Goal: Navigation & Orientation: Find specific page/section

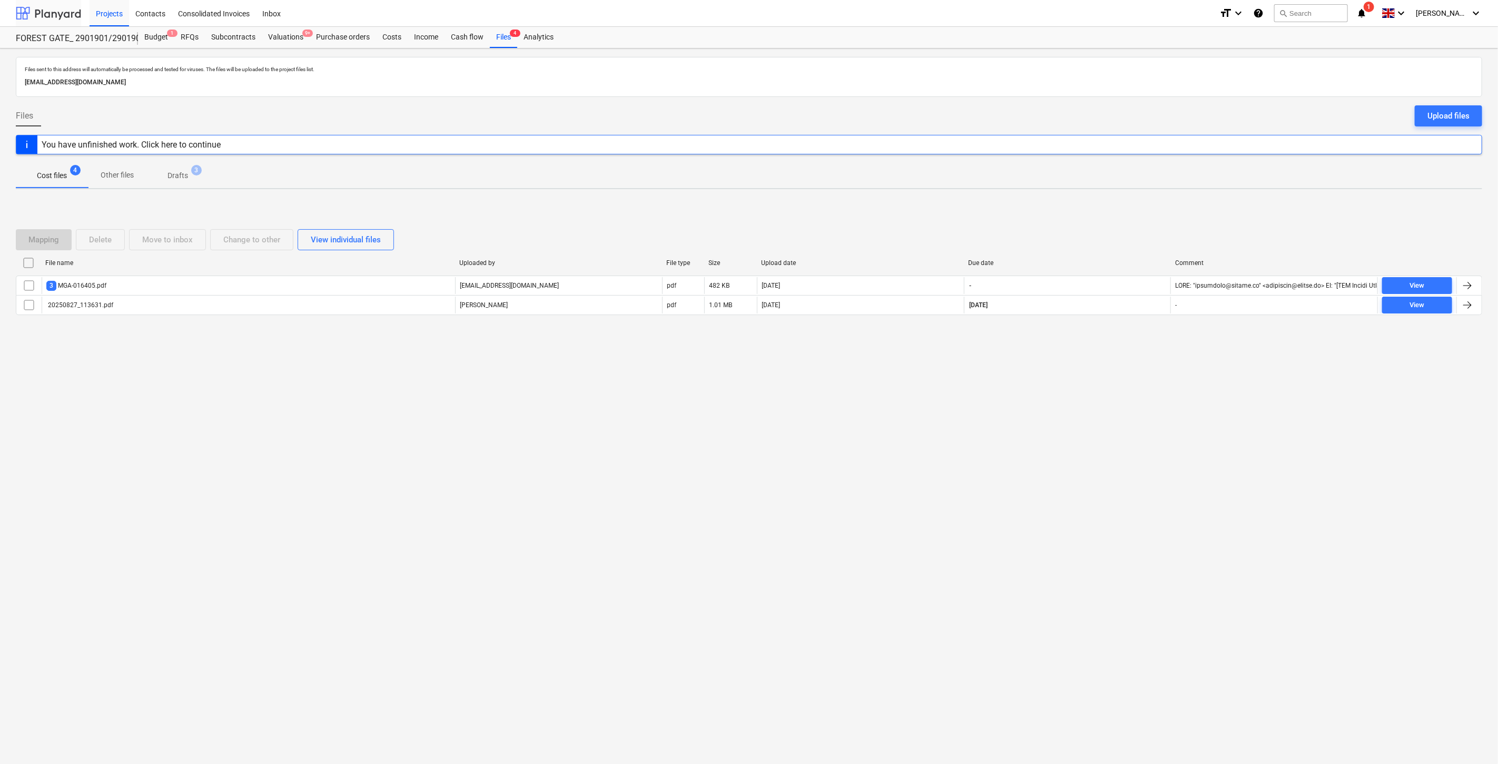
click at [68, 18] on div at bounding box center [48, 13] width 65 height 26
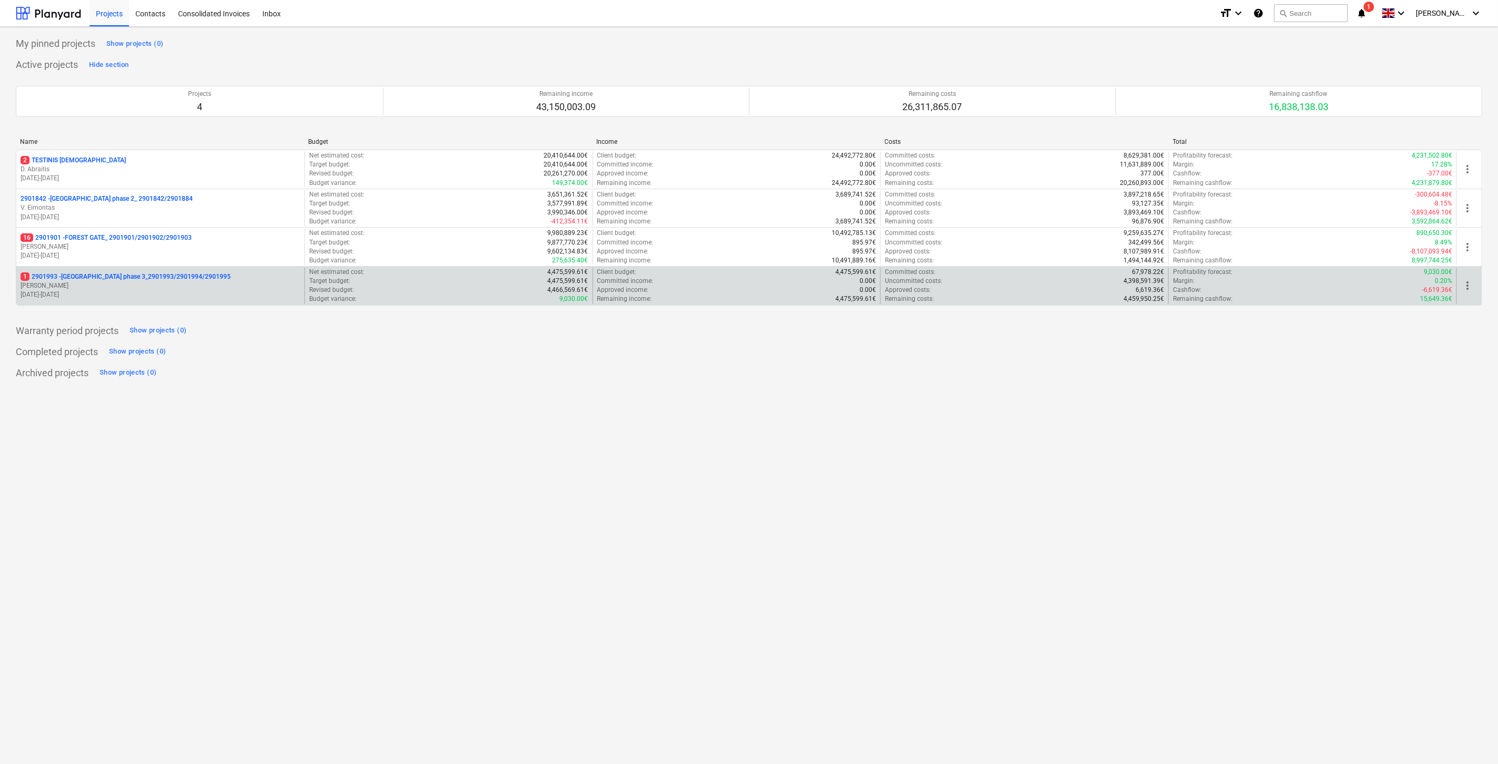
click at [157, 282] on p "[PERSON_NAME]" at bounding box center [161, 285] width 280 height 9
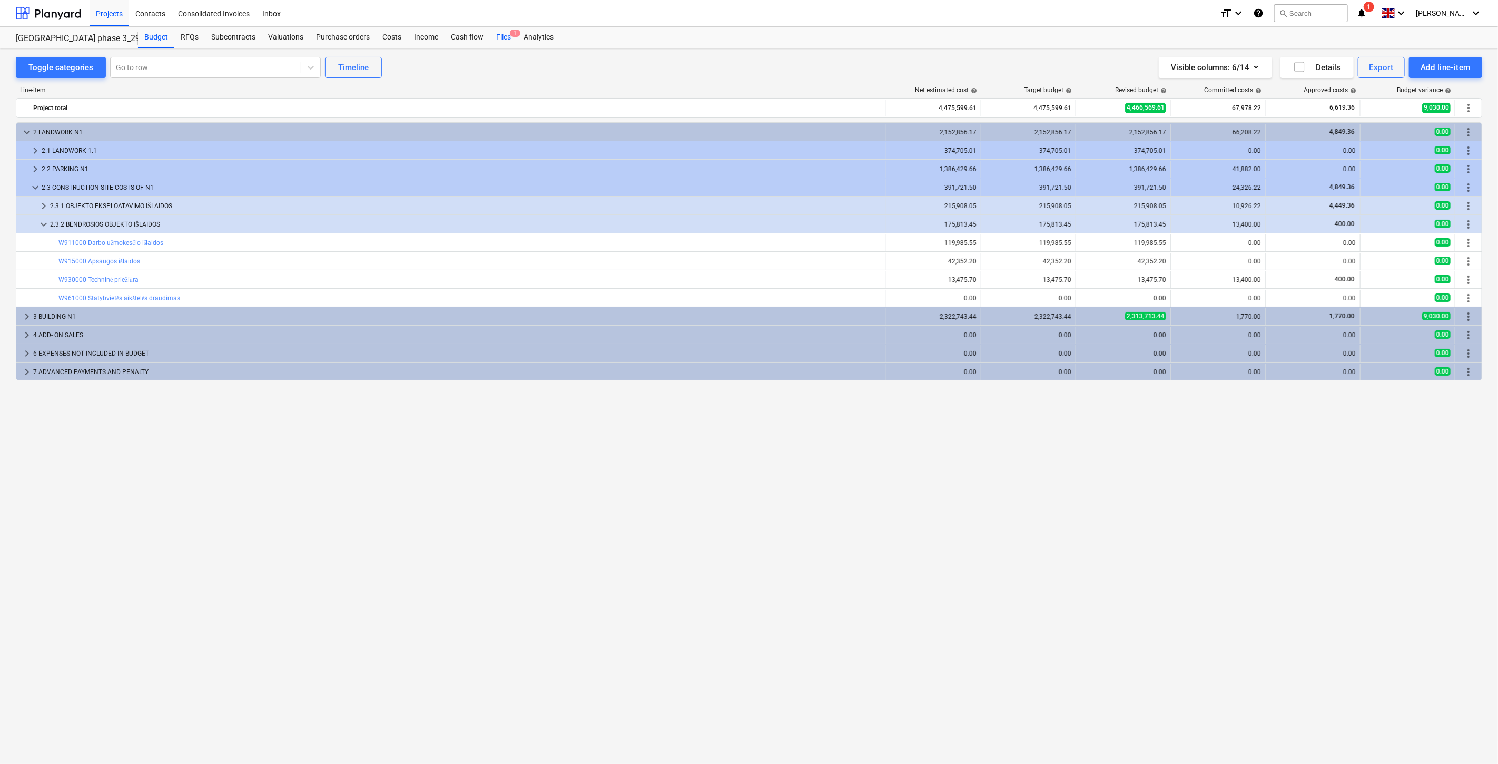
click at [508, 46] on div "Files 1" at bounding box center [503, 37] width 27 height 21
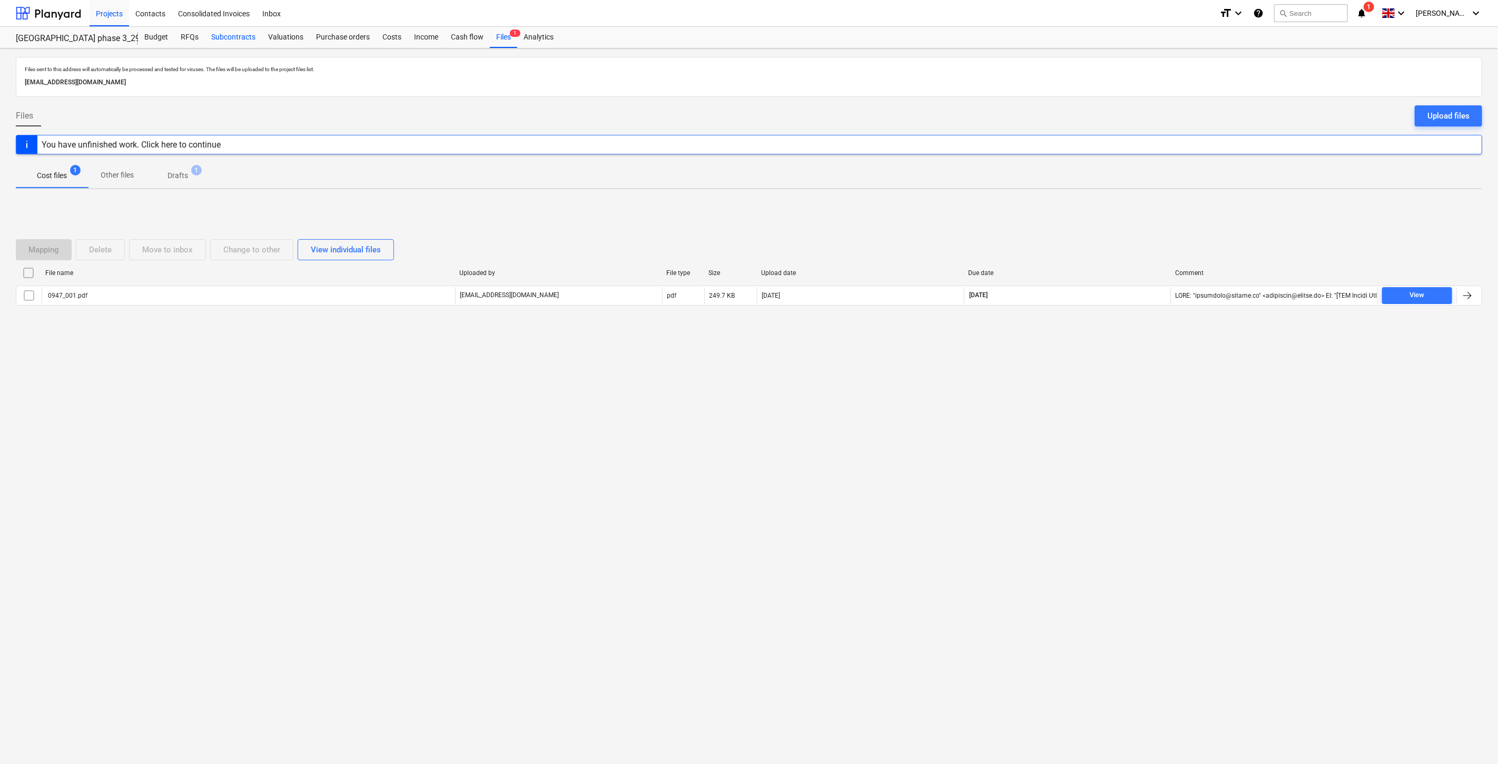
click at [240, 41] on div "Subcontracts" at bounding box center [233, 37] width 57 height 21
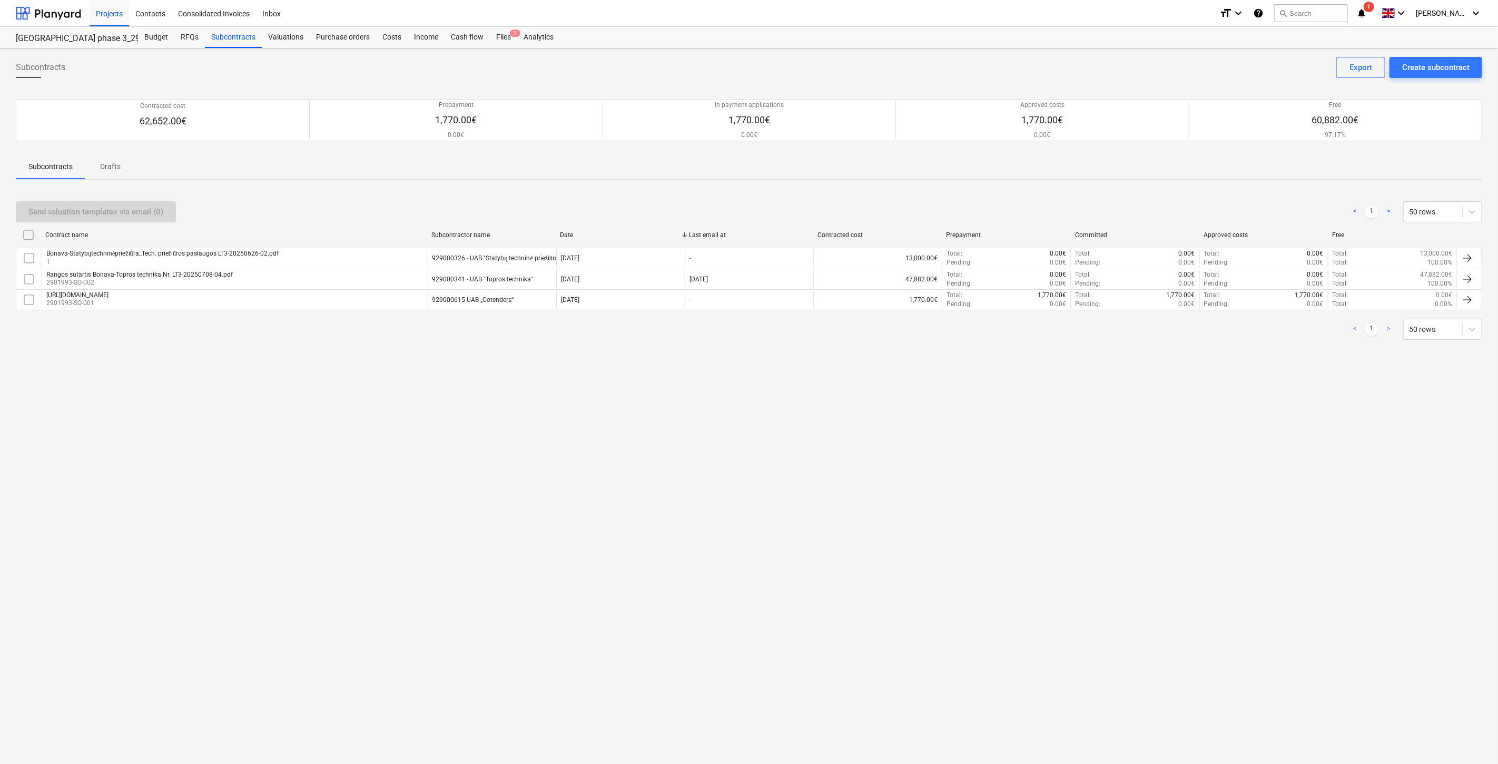
click at [741, 565] on div "Subcontracts Create subcontract Export Contracted cost 62,652.00€ Prepayment 1,…" at bounding box center [749, 405] width 1498 height 715
click at [806, 518] on div "Subcontracts Create subcontract Export Contracted cost 62,652.00€ Prepayment 1,…" at bounding box center [749, 405] width 1498 height 715
click at [862, 479] on div "Subcontracts Create subcontract Export Contracted cost 62,652.00€ Prepayment 1,…" at bounding box center [749, 405] width 1498 height 715
click at [936, 411] on div "Subcontracts Create subcontract Export Contracted cost 62,652.00€ Prepayment 1,…" at bounding box center [749, 405] width 1498 height 715
drag, startPoint x: 988, startPoint y: 534, endPoint x: 1012, endPoint y: 504, distance: 38.6
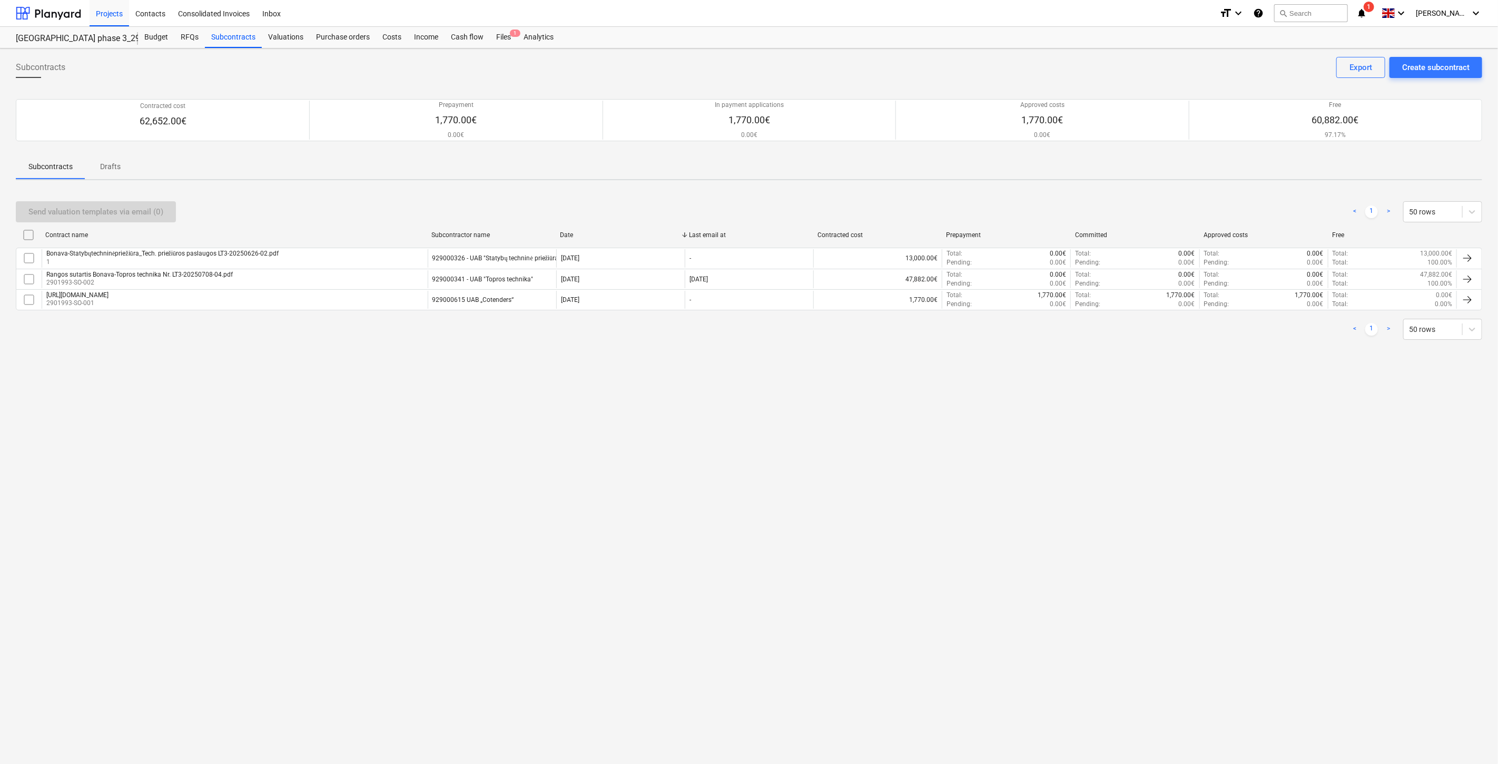
click at [988, 533] on div "Subcontracts Create subcontract Export Contracted cost 62,652.00€ Prepayment 1,…" at bounding box center [749, 405] width 1498 height 715
click at [1031, 486] on div "Subcontracts Create subcontract Export Contracted cost 62,652.00€ Prepayment 1,…" at bounding box center [749, 405] width 1498 height 715
drag, startPoint x: 66, startPoint y: 11, endPoint x: 71, endPoint y: 23, distance: 12.8
click at [66, 11] on div at bounding box center [48, 13] width 65 height 26
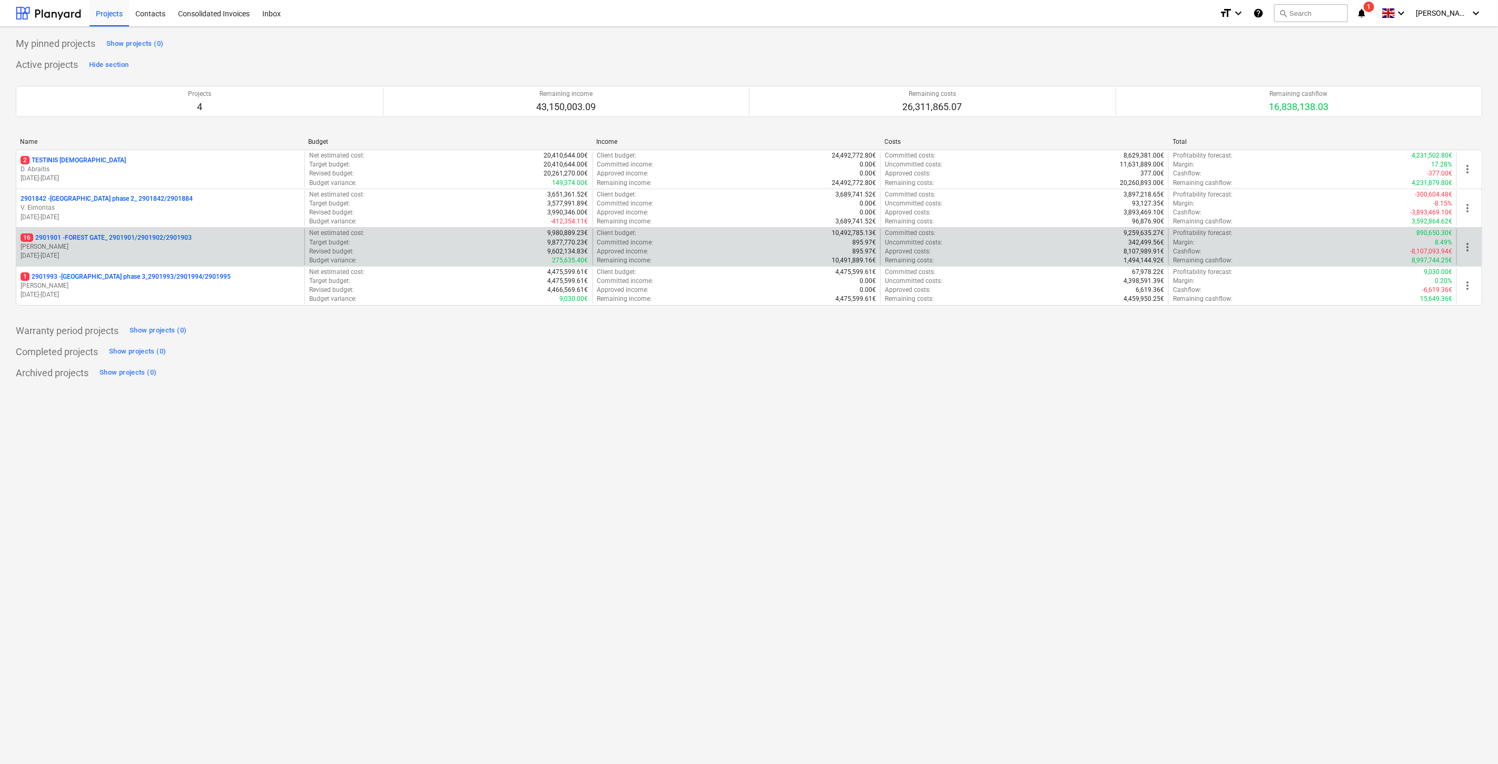
click at [96, 244] on p "[PERSON_NAME]" at bounding box center [161, 246] width 280 height 9
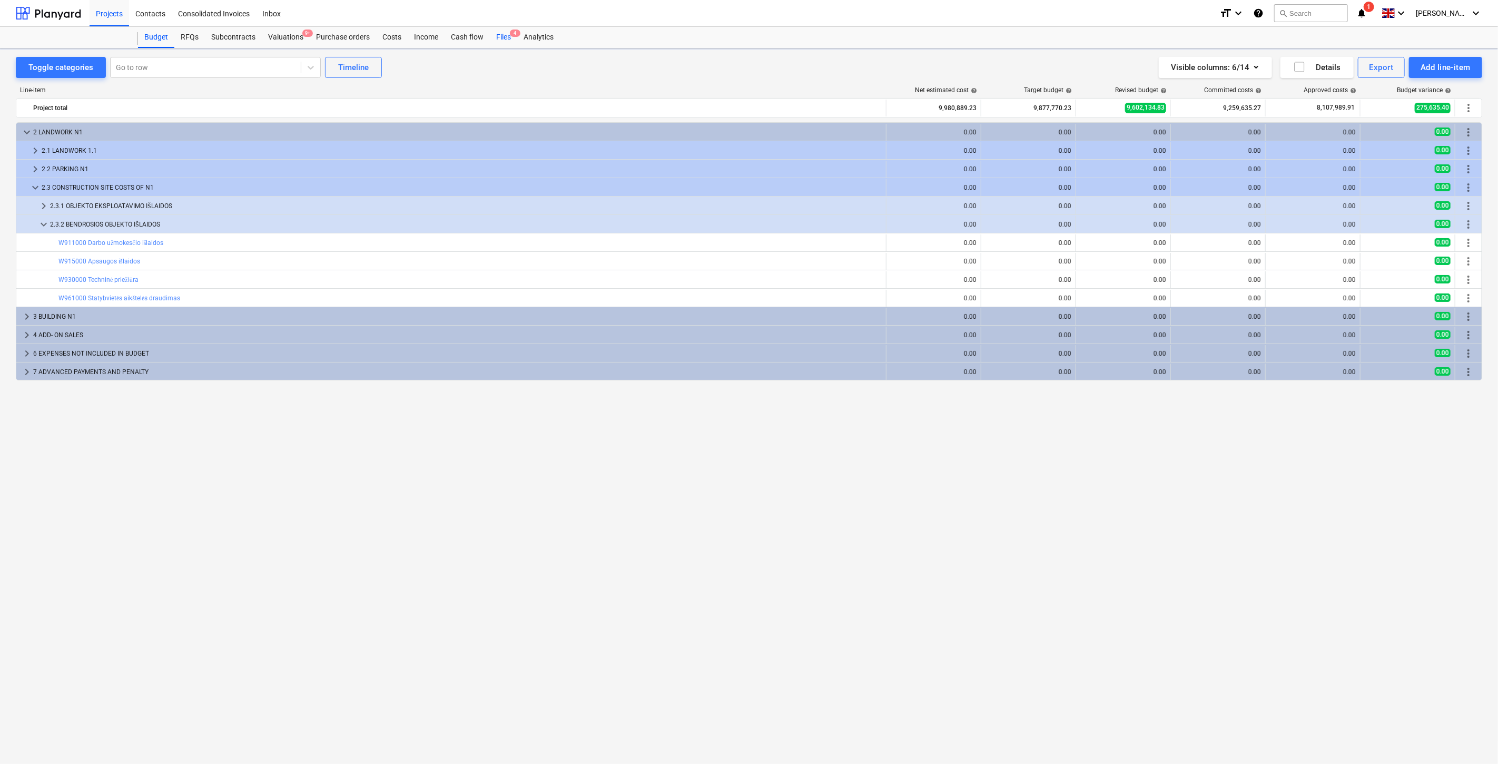
click at [504, 36] on div "Files 4" at bounding box center [503, 37] width 27 height 21
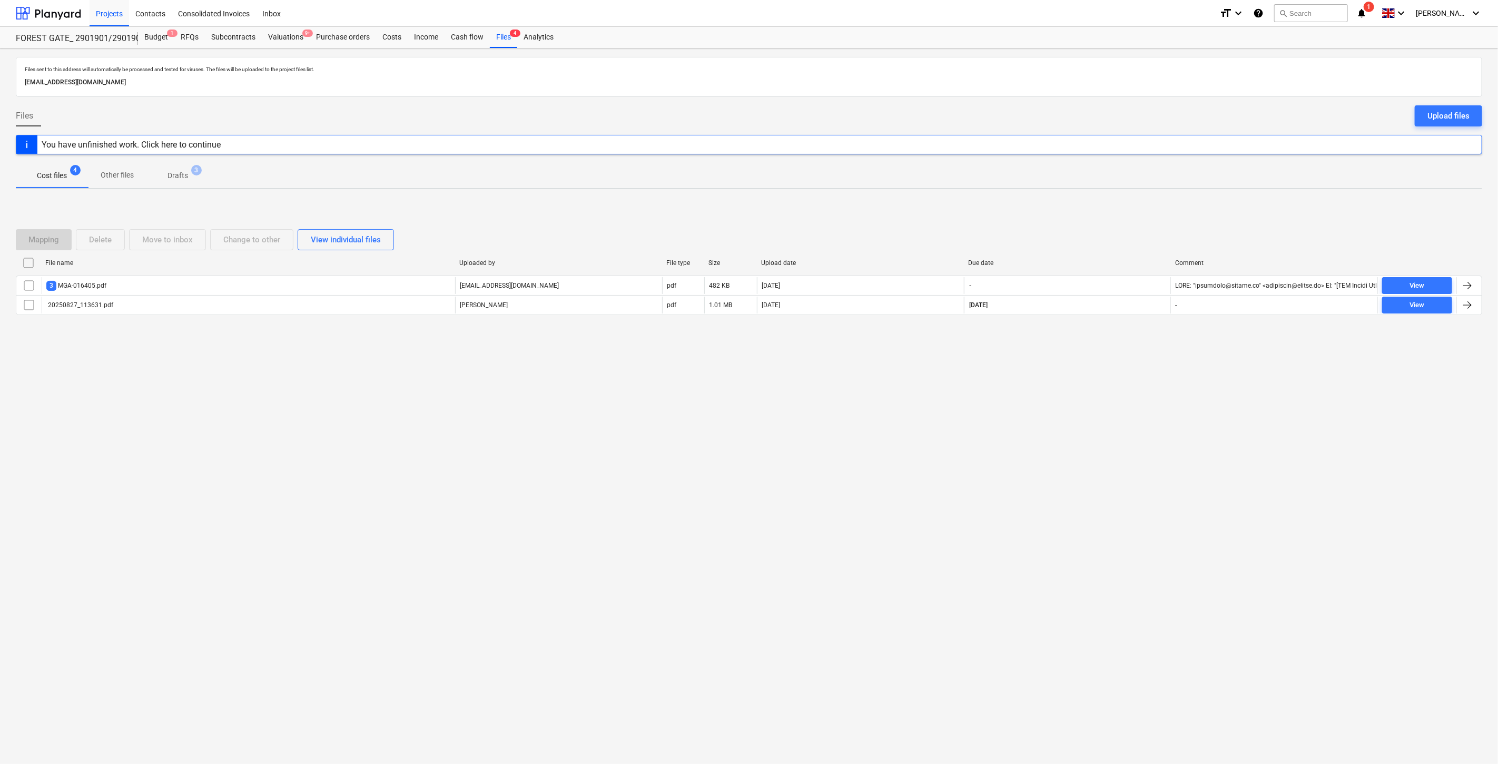
click at [1103, 235] on div "Mapping Delete Move to inbox Change to other View individual files" at bounding box center [749, 239] width 1466 height 21
click at [1111, 232] on div "Mapping Delete Move to inbox Change to other View individual files" at bounding box center [749, 239] width 1466 height 21
click at [1082, 221] on div "Mapping Delete Move to inbox Change to other View individual files File name Up…" at bounding box center [749, 276] width 1466 height 120
drag, startPoint x: 1106, startPoint y: 214, endPoint x: 1124, endPoint y: 208, distance: 18.8
click at [1107, 214] on div "Mapping Delete Move to inbox Change to other View individual files File name Up…" at bounding box center [749, 277] width 1466 height 158
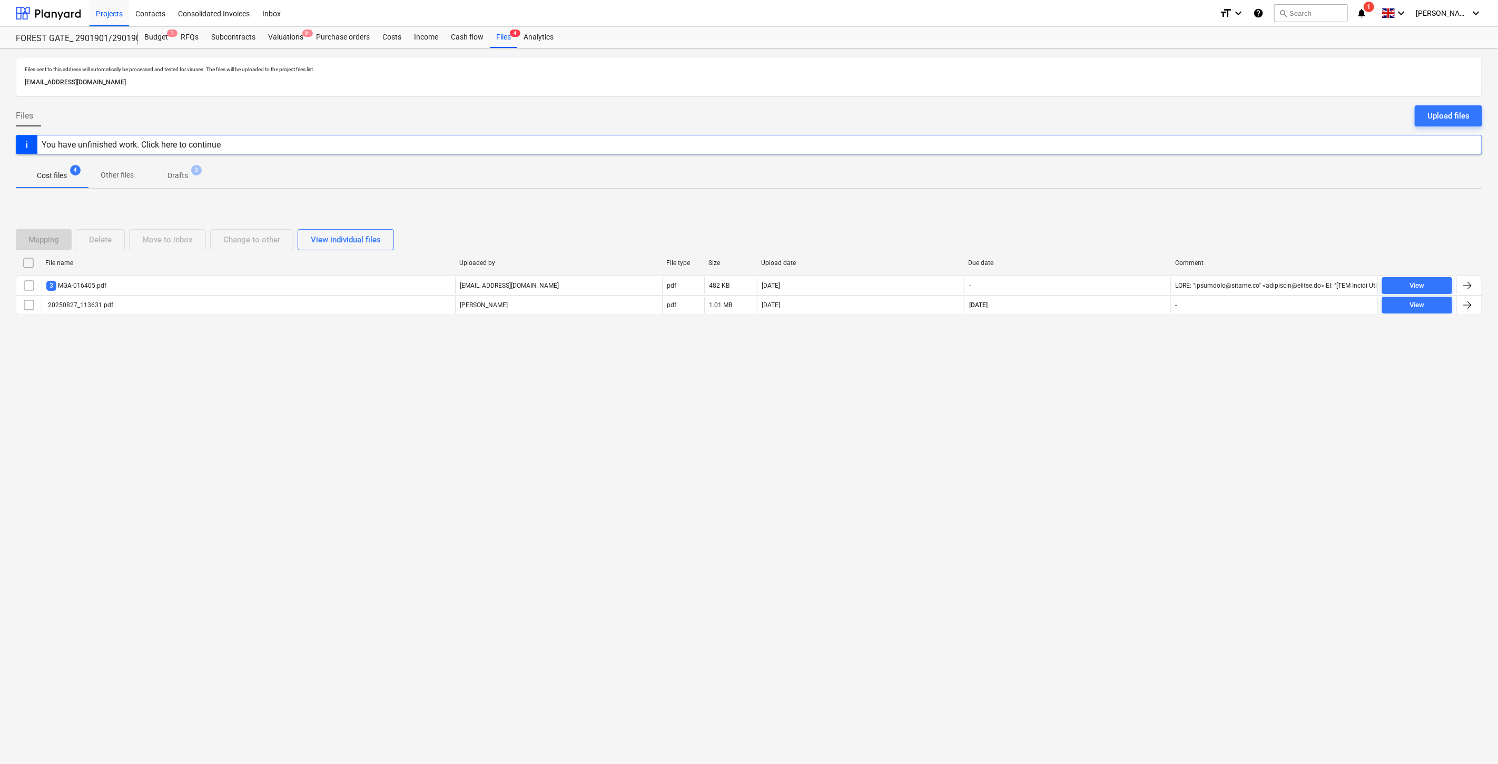
drag, startPoint x: 1124, startPoint y: 208, endPoint x: 1141, endPoint y: 202, distance: 18.5
click at [1126, 207] on div "Mapping Delete Move to inbox Change to other View individual files File name Up…" at bounding box center [749, 277] width 1466 height 158
click at [1141, 202] on div "Mapping Delete Move to inbox Change to other View individual files File name Up…" at bounding box center [749, 277] width 1466 height 158
